Goal: Task Accomplishment & Management: Manage account settings

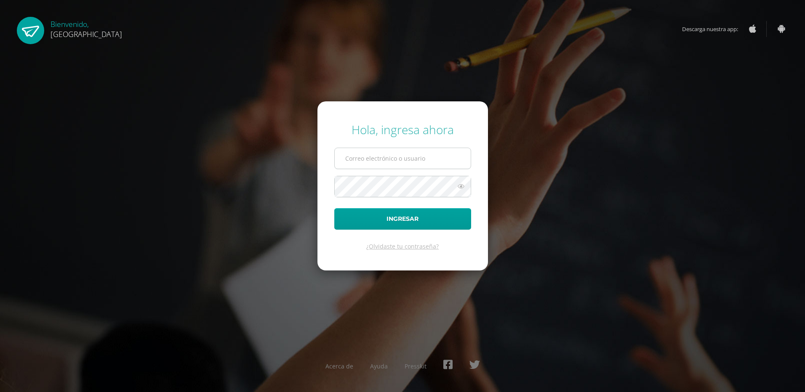
click at [381, 160] on input "text" at bounding box center [403, 158] width 136 height 21
type input "carlosfqpineda@hotmail.com"
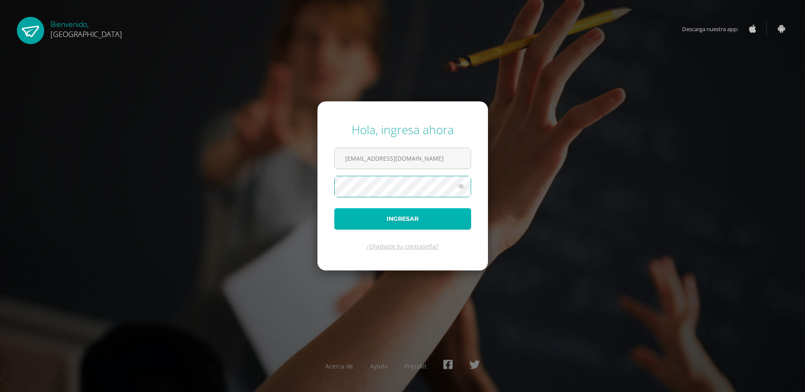
click at [393, 221] on button "Ingresar" at bounding box center [402, 218] width 137 height 21
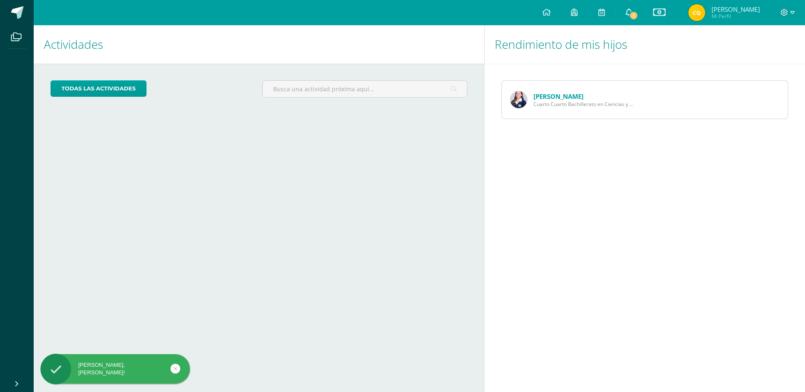
click at [634, 12] on span "1" at bounding box center [633, 15] width 9 height 9
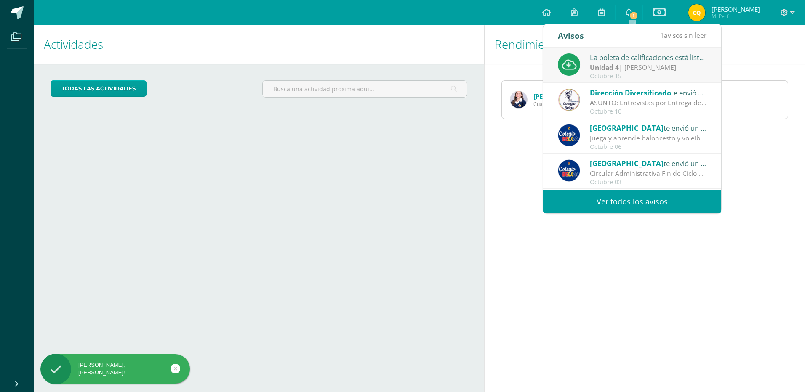
click at [617, 64] on strong "Unidad 4" at bounding box center [604, 67] width 29 height 9
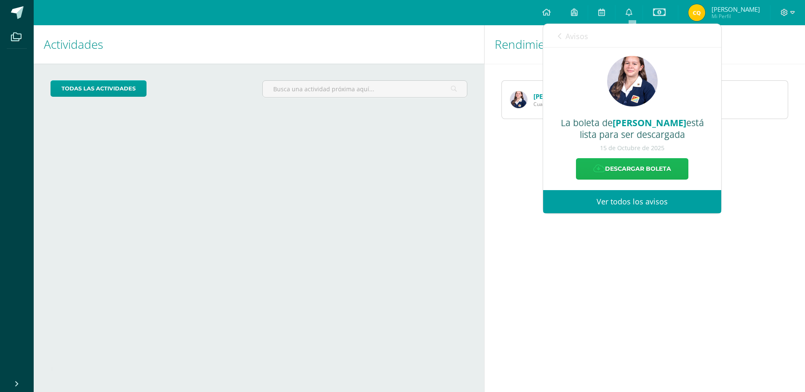
click at [635, 170] on link "Descargar boleta" at bounding box center [632, 168] width 112 height 21
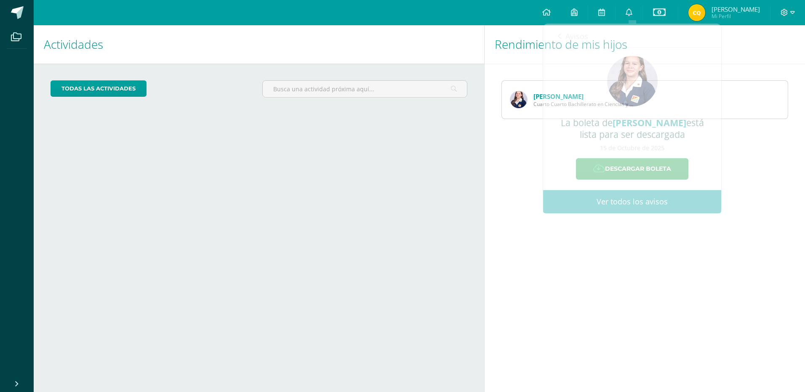
click at [550, 253] on div "Rendimiento de mis hijos Ana Quiñonez Cuarto Cuarto Bachillerato en Ciencias y …" at bounding box center [646, 208] width 324 height 367
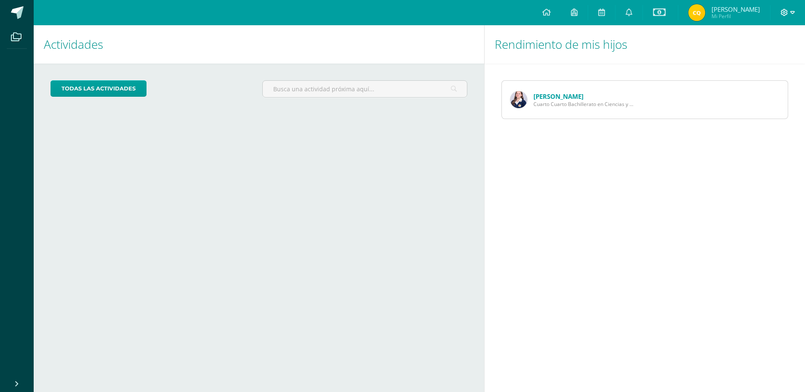
click at [791, 13] on icon at bounding box center [792, 12] width 5 height 3
click at [768, 58] on span "Cerrar sesión" at bounding box center [766, 57] width 38 height 8
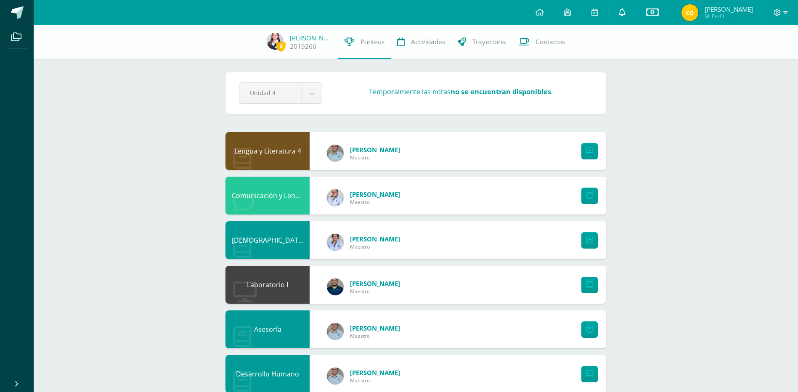
click at [625, 12] on icon at bounding box center [622, 12] width 7 height 8
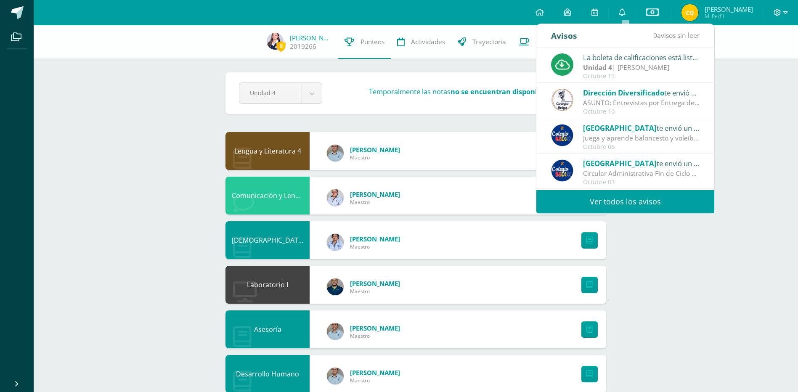
click at [609, 66] on strong "Unidad 4" at bounding box center [597, 67] width 29 height 9
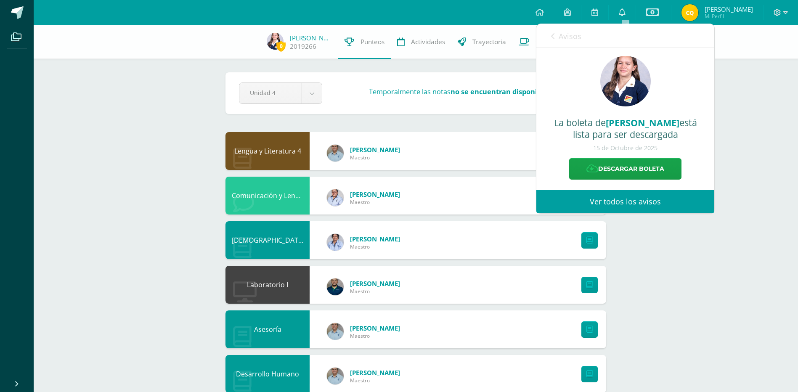
click at [591, 202] on link "Ver todos los avisos" at bounding box center [626, 201] width 178 height 23
click at [613, 197] on link "Ver todos los avisos" at bounding box center [626, 201] width 178 height 23
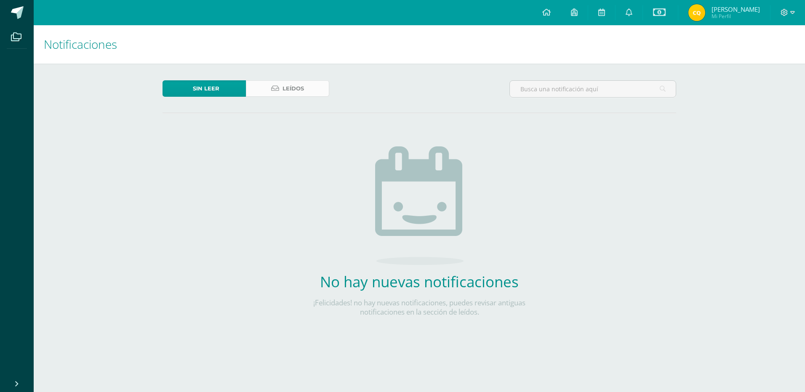
click at [285, 88] on span "Leídos" at bounding box center [292, 89] width 21 height 16
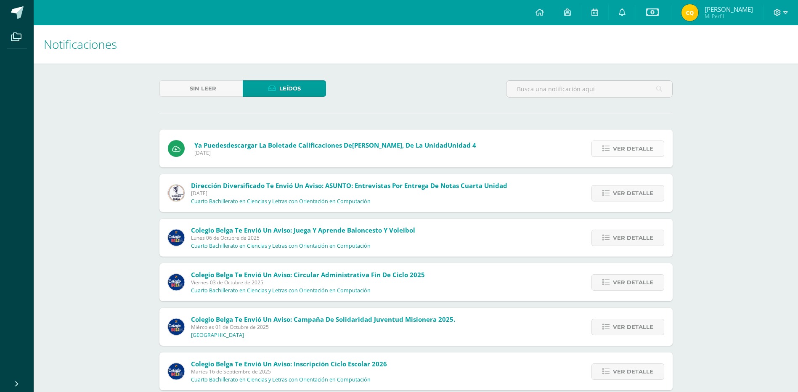
click at [628, 150] on span "Ver detalle" at bounding box center [633, 149] width 40 height 16
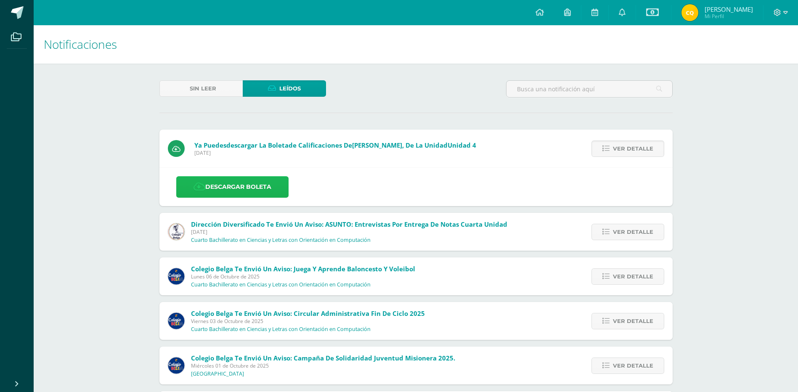
click at [237, 189] on link "Descargar boleta" at bounding box center [232, 186] width 112 height 21
click at [779, 10] on icon at bounding box center [777, 12] width 7 height 7
click at [762, 59] on span "Cerrar sesión" at bounding box center [759, 57] width 38 height 8
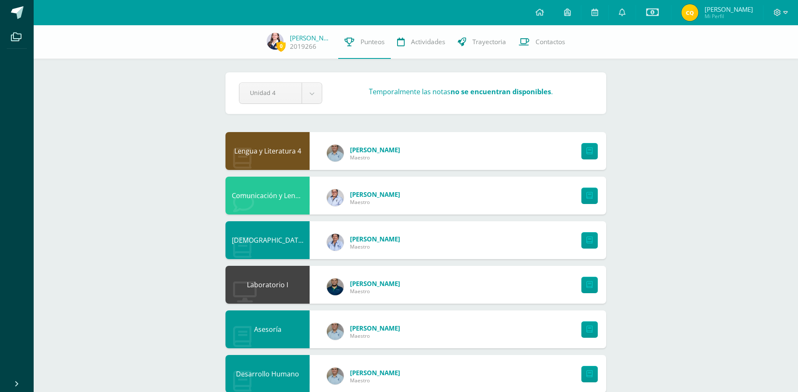
click at [281, 151] on div "Lengua y Literatura 4" at bounding box center [268, 151] width 84 height 38
click at [479, 152] on div "Lengua y Literatura 4 [PERSON_NAME]" at bounding box center [416, 151] width 381 height 38
click at [593, 150] on link at bounding box center [590, 151] width 16 height 16
click at [652, 11] on icon at bounding box center [652, 12] width 13 height 10
click at [645, 44] on link "Estado de cuenta actual" at bounding box center [655, 48] width 93 height 20
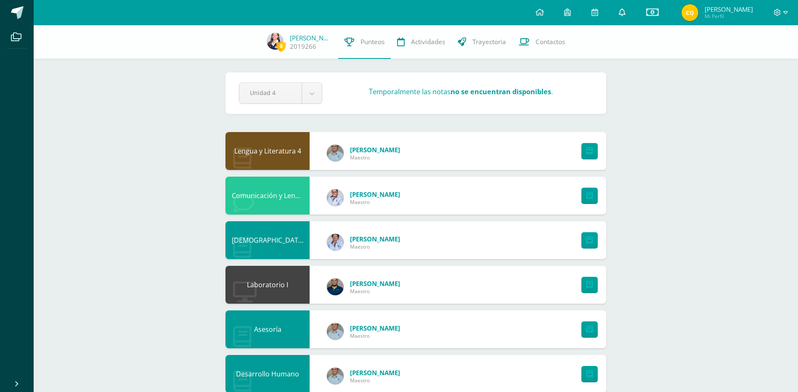
click at [624, 14] on icon at bounding box center [622, 12] width 7 height 8
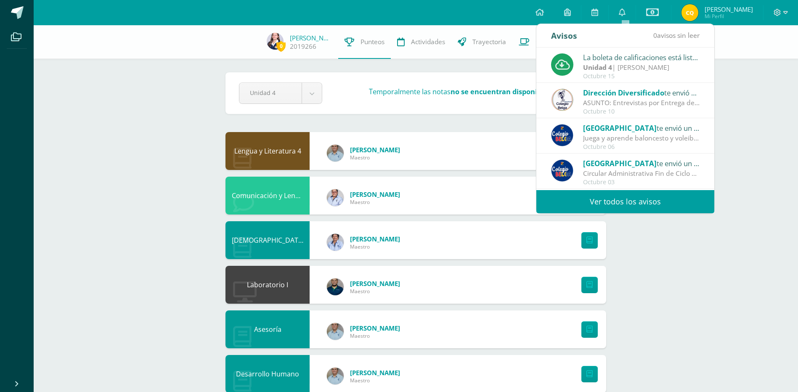
click at [681, 203] on link "Ver todos los avisos" at bounding box center [626, 201] width 178 height 23
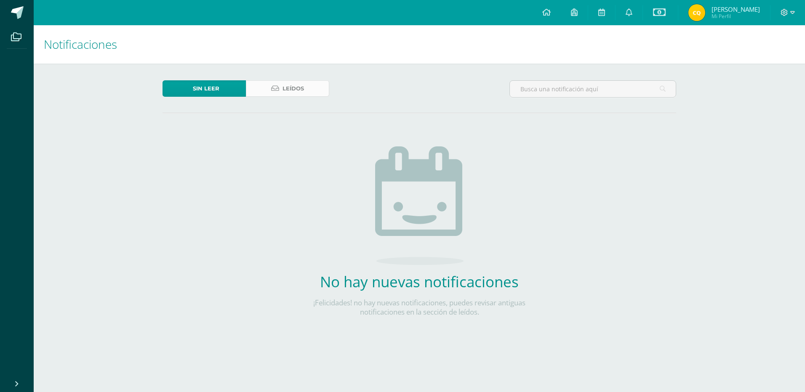
click at [270, 90] on link "Leídos" at bounding box center [287, 88] width 83 height 16
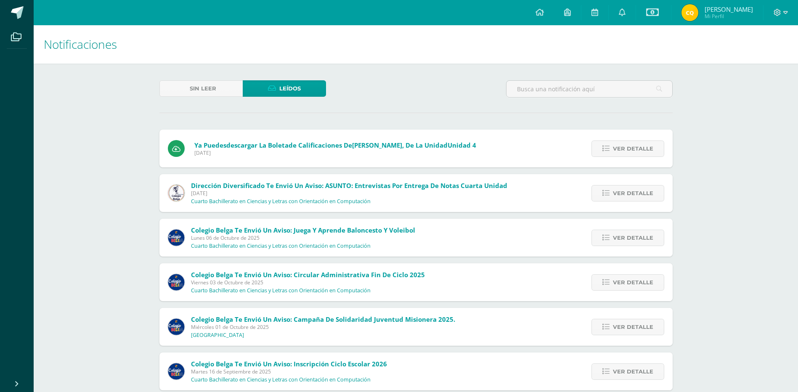
click at [535, 152] on div "Ya puedes descargar la boleta de calificaciones de [PERSON_NAME] , de la unidad…" at bounding box center [416, 149] width 513 height 38
click at [614, 149] on link "Ver detalle" at bounding box center [628, 149] width 73 height 16
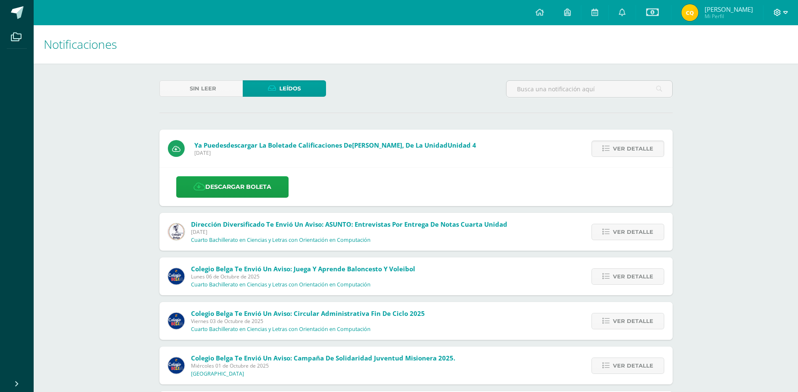
click at [784, 11] on icon at bounding box center [786, 12] width 5 height 3
click at [752, 58] on span "Cerrar sesión" at bounding box center [759, 57] width 38 height 8
